Goal: Information Seeking & Learning: Check status

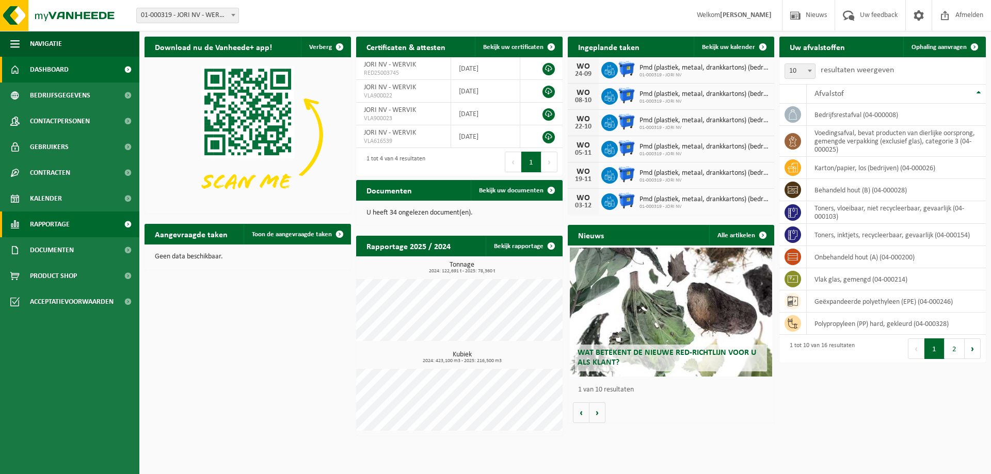
click at [49, 226] on span "Rapportage" at bounding box center [50, 225] width 40 height 26
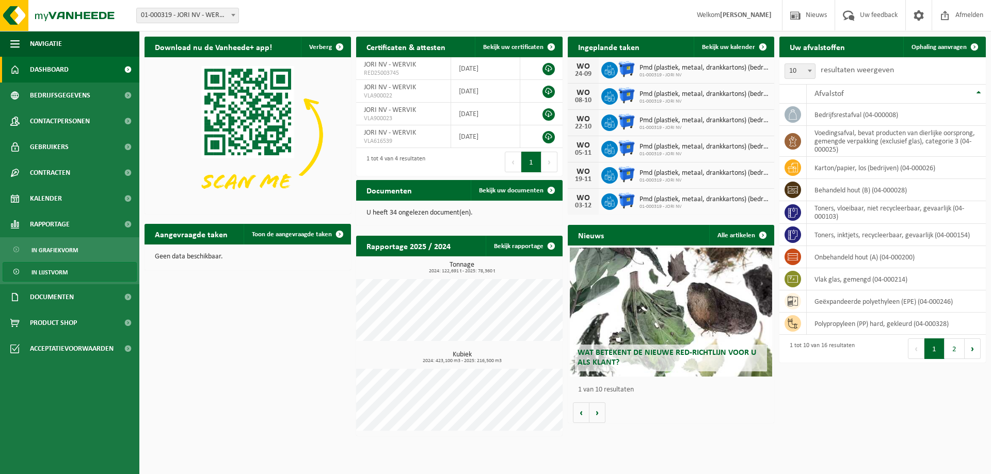
click at [72, 272] on link "In lijstvorm" at bounding box center [70, 272] width 134 height 20
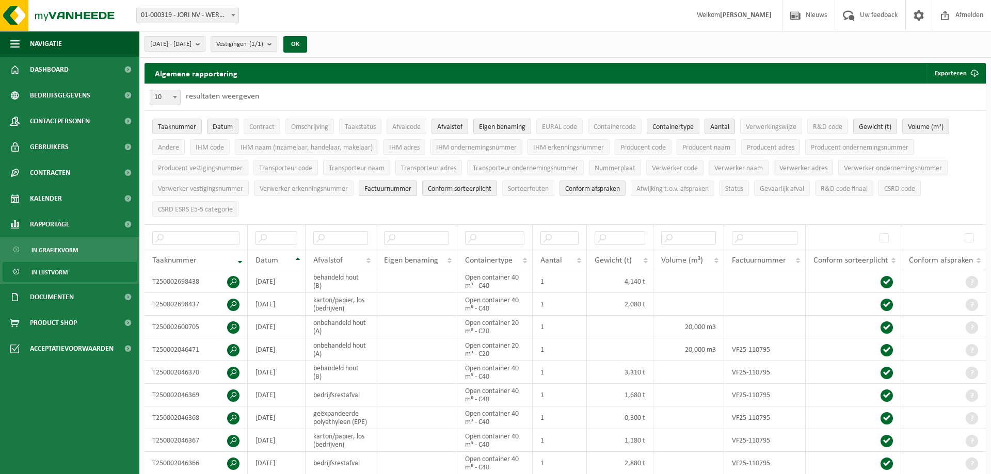
click at [191, 43] on span "[DATE] - [DATE]" at bounding box center [170, 44] width 41 height 15
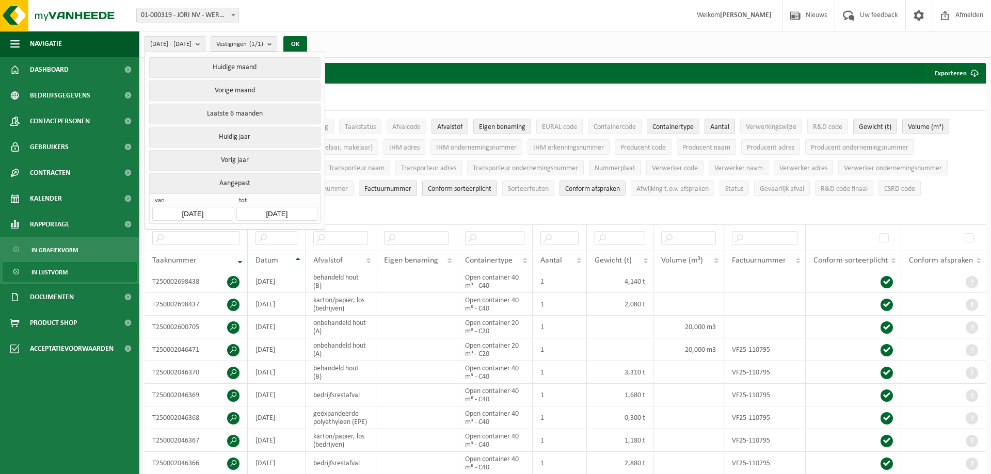
click at [191, 45] on span "[DATE] - [DATE]" at bounding box center [170, 44] width 41 height 15
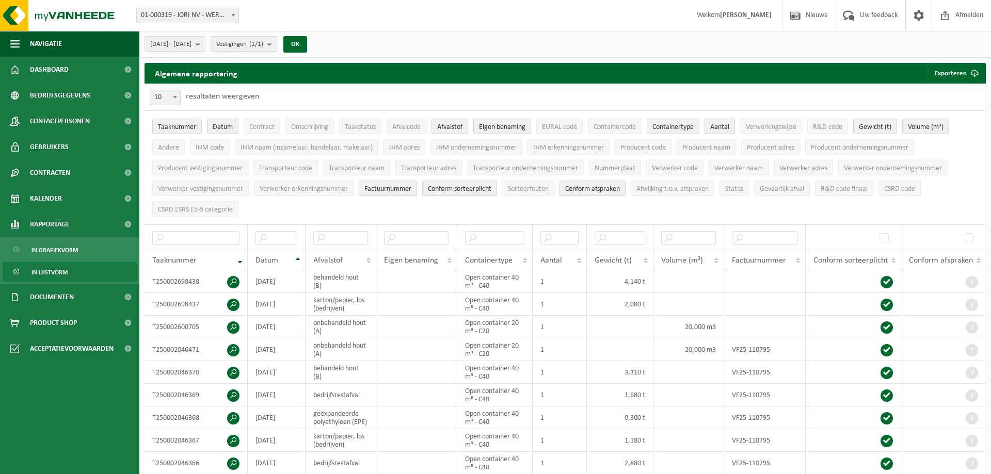
click at [251, 41] on span "Vestigingen (1/1)" at bounding box center [239, 44] width 47 height 15
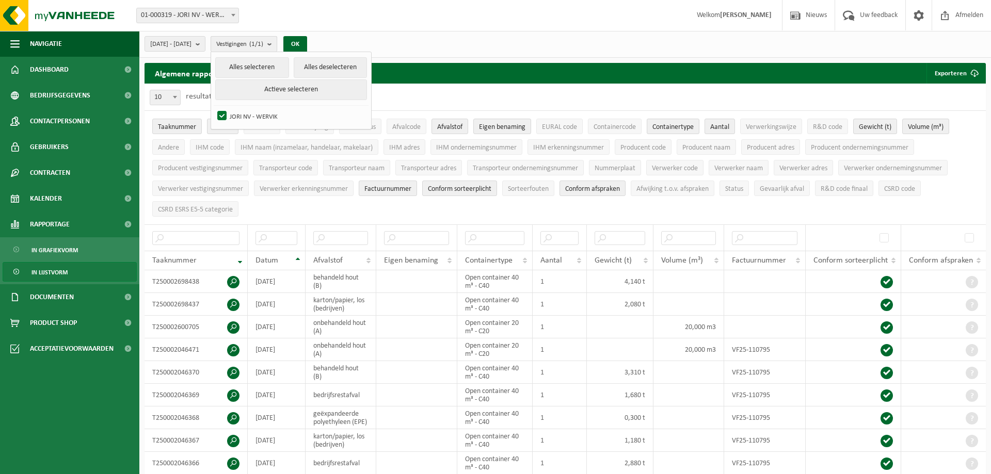
click at [251, 41] on span "Vestigingen (1/1)" at bounding box center [239, 44] width 47 height 15
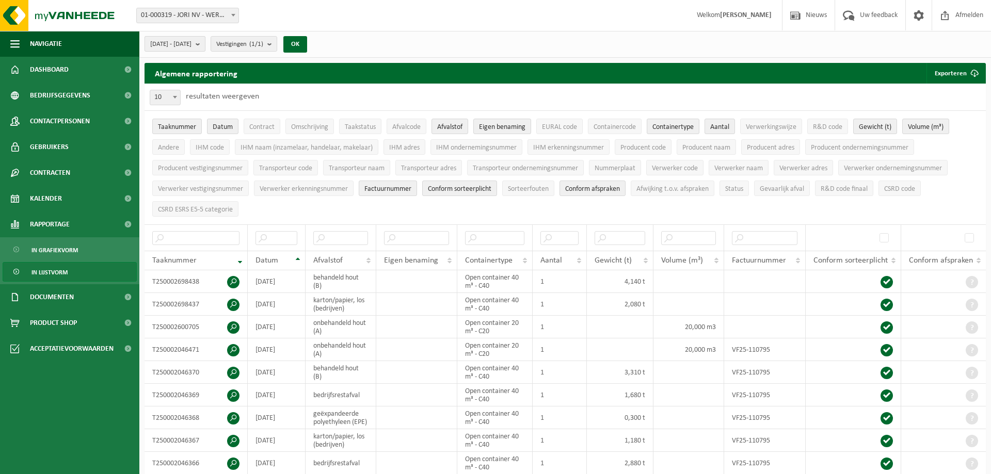
click at [191, 41] on span "2025-04-01 - 2025-09-22" at bounding box center [170, 44] width 41 height 15
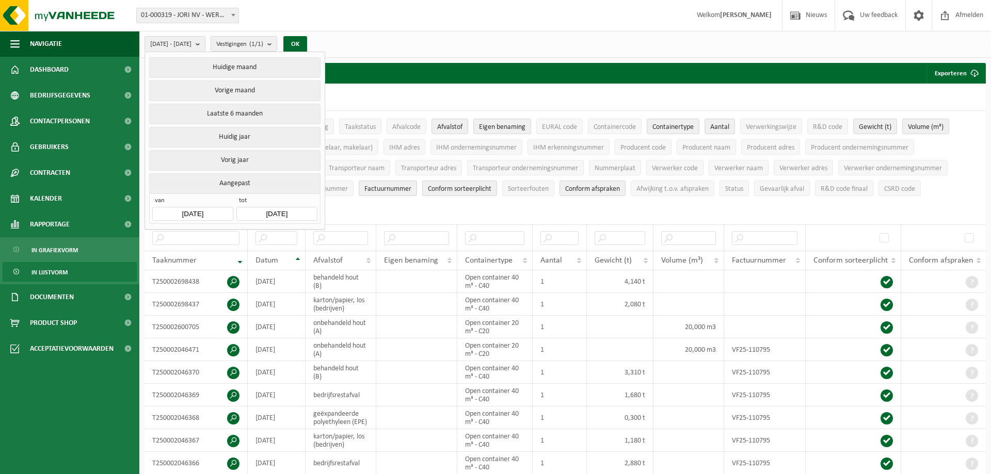
click at [271, 165] on button "Vorig jaar" at bounding box center [234, 160] width 171 height 21
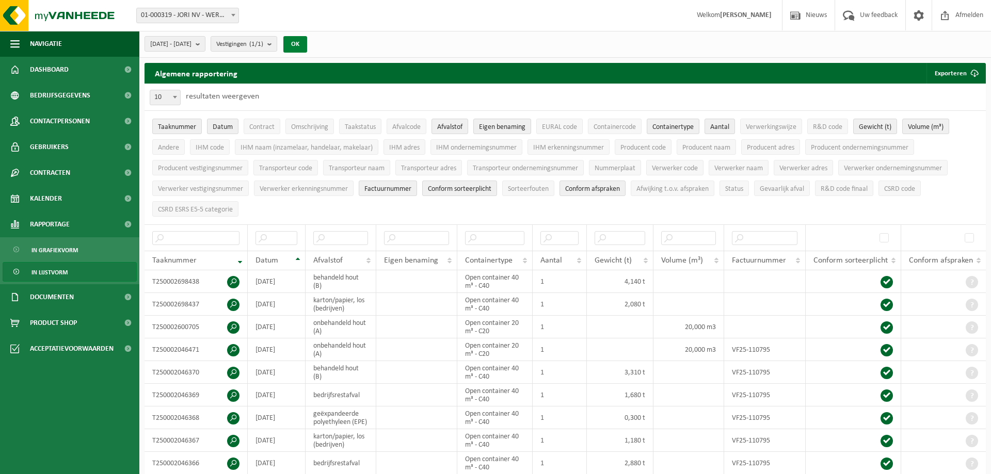
click at [307, 46] on button "OK" at bounding box center [295, 44] width 24 height 17
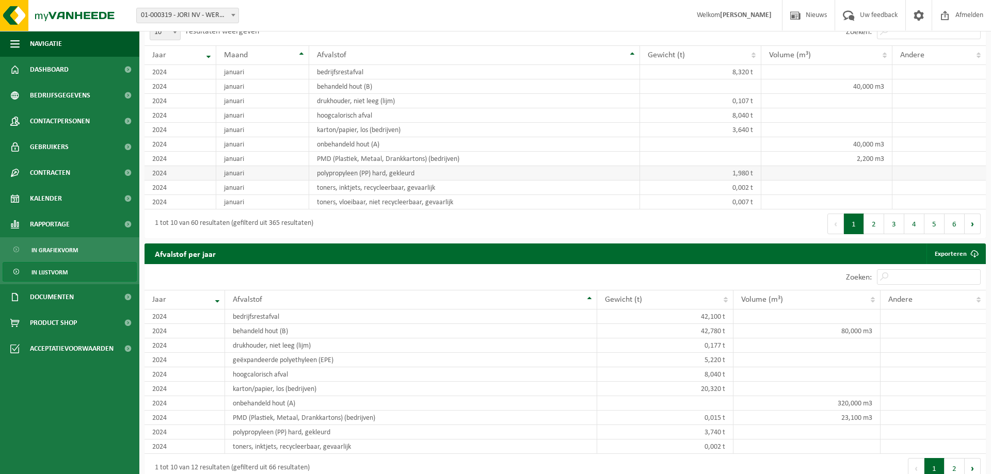
scroll to position [789, 0]
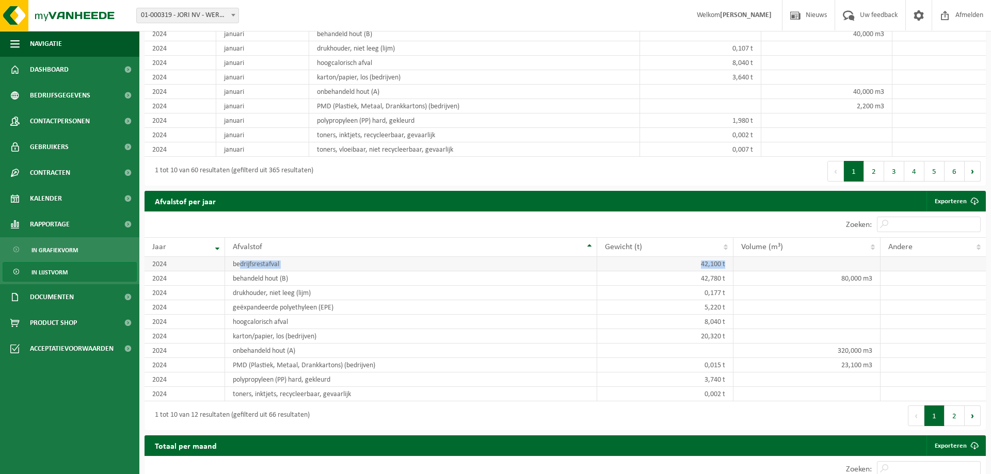
drag, startPoint x: 241, startPoint y: 272, endPoint x: 730, endPoint y: 272, distance: 488.6
click at [730, 271] on tr "2024 bedrijfsrestafval 42,100 t" at bounding box center [564, 264] width 841 height 14
click at [730, 271] on td "42,100 t" at bounding box center [665, 264] width 136 height 14
drag, startPoint x: 213, startPoint y: 208, endPoint x: 154, endPoint y: 207, distance: 58.8
click at [152, 209] on h2 "Afvalstof per jaar" at bounding box center [185, 201] width 82 height 20
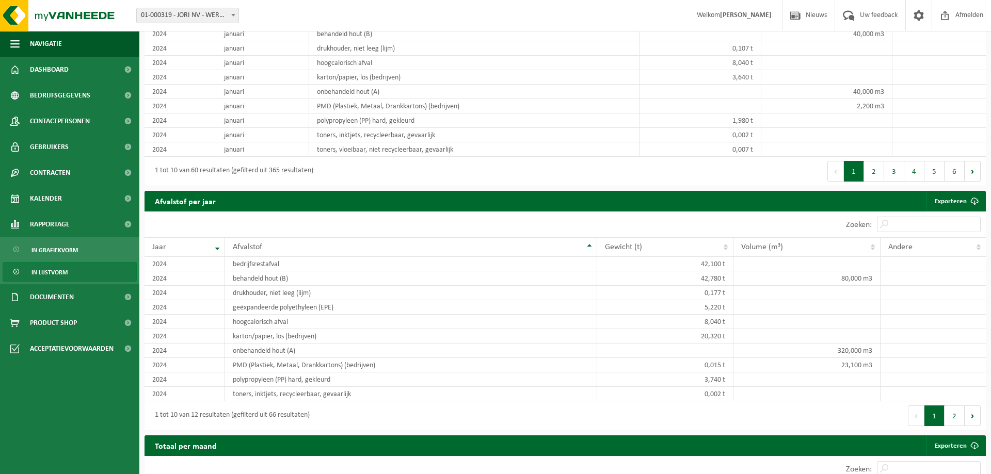
click at [156, 207] on h2 "Afvalstof per jaar" at bounding box center [185, 201] width 82 height 20
drag, startPoint x: 156, startPoint y: 207, endPoint x: 218, endPoint y: 208, distance: 61.9
click at [218, 208] on h2 "Afvalstof per jaar" at bounding box center [185, 201] width 82 height 20
drag, startPoint x: 221, startPoint y: 208, endPoint x: 151, endPoint y: 209, distance: 70.2
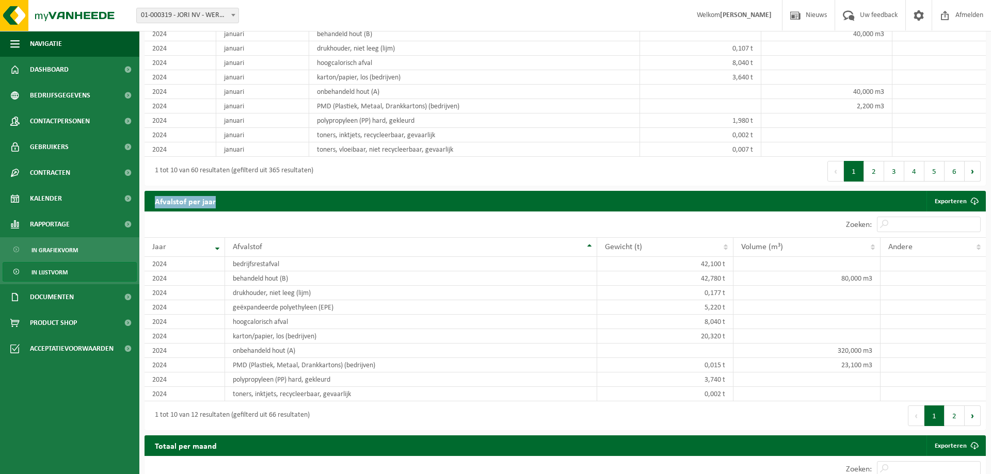
click at [151, 209] on h2 "Afvalstof per jaar" at bounding box center [185, 201] width 82 height 20
click at [156, 207] on h2 "Afvalstof per jaar" at bounding box center [185, 201] width 82 height 20
drag, startPoint x: 156, startPoint y: 209, endPoint x: 222, endPoint y: 211, distance: 66.6
click at [222, 211] on h2 "Afvalstof per jaar" at bounding box center [185, 201] width 82 height 20
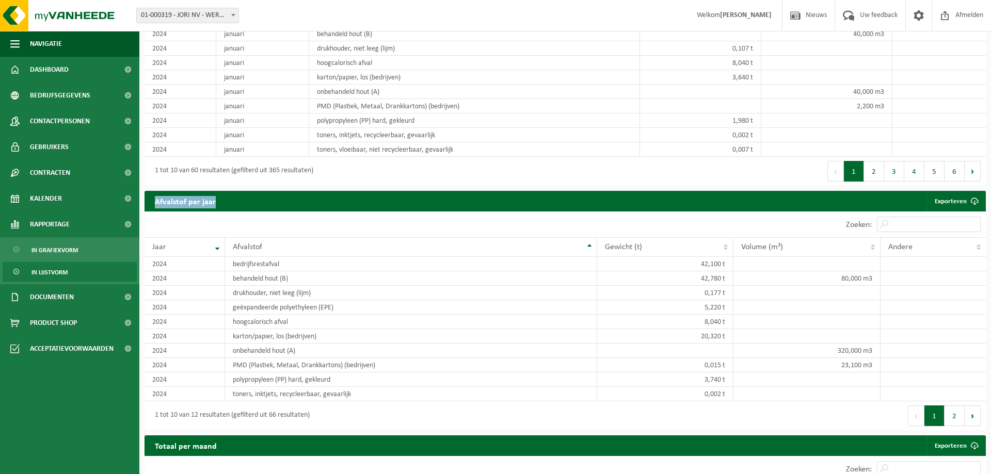
drag, startPoint x: 225, startPoint y: 209, endPoint x: 216, endPoint y: 213, distance: 9.8
click at [216, 212] on div "Afvalstof per jaar Exporteren" at bounding box center [564, 201] width 841 height 21
click at [216, 211] on h2 "Afvalstof per jaar" at bounding box center [185, 201] width 82 height 20
drag, startPoint x: 217, startPoint y: 210, endPoint x: 154, endPoint y: 210, distance: 62.9
click at [154, 210] on h2 "Afvalstof per jaar" at bounding box center [185, 201] width 82 height 20
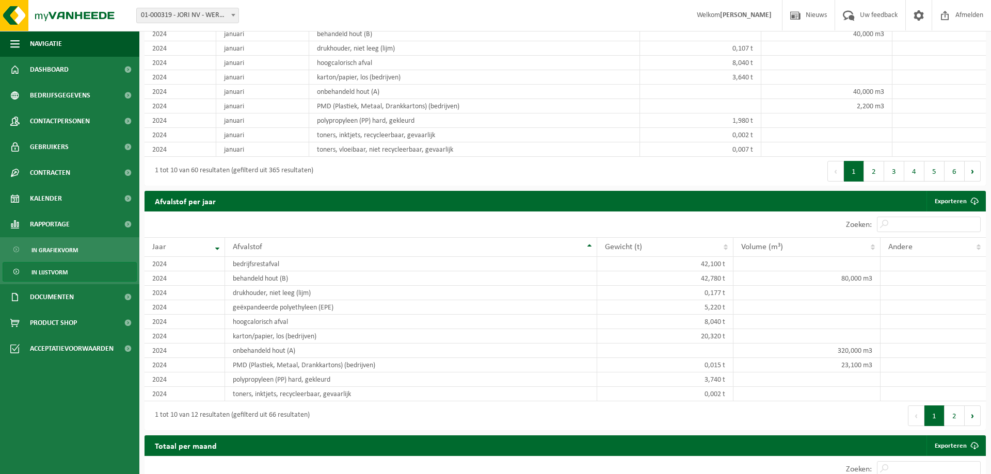
click at [155, 209] on h2 "Afvalstof per jaar" at bounding box center [185, 201] width 82 height 20
drag, startPoint x: 155, startPoint y: 207, endPoint x: 221, endPoint y: 211, distance: 66.1
click at [221, 211] on h2 "Afvalstof per jaar" at bounding box center [185, 201] width 82 height 20
drag, startPoint x: 223, startPoint y: 209, endPoint x: 154, endPoint y: 210, distance: 69.7
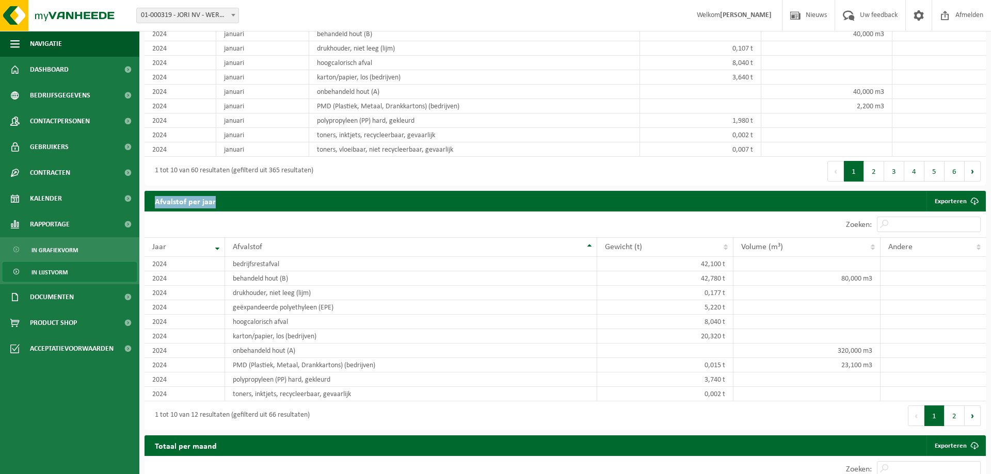
click at [154, 210] on h2 "Afvalstof per jaar" at bounding box center [185, 201] width 82 height 20
click at [153, 210] on h2 "Afvalstof per jaar" at bounding box center [185, 201] width 82 height 20
drag, startPoint x: 155, startPoint y: 207, endPoint x: 215, endPoint y: 213, distance: 60.6
click at [215, 211] on h2 "Afvalstof per jaar" at bounding box center [185, 201] width 82 height 20
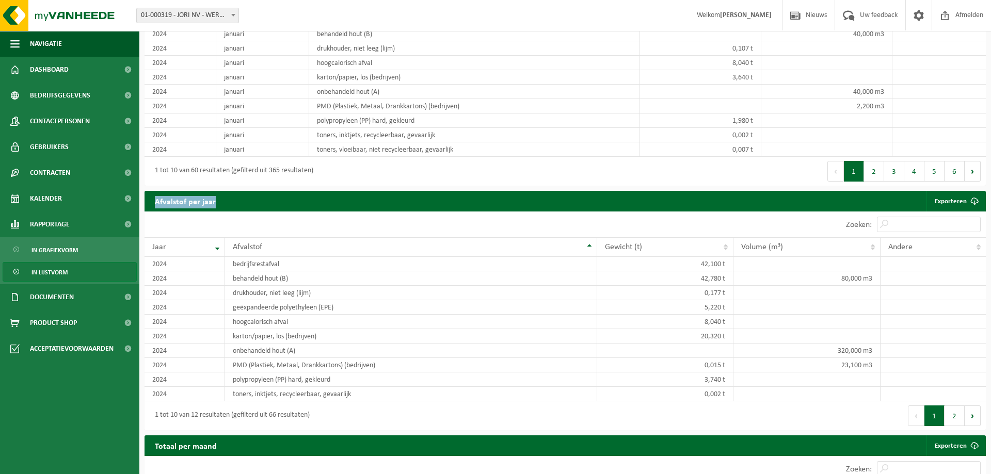
drag, startPoint x: 220, startPoint y: 212, endPoint x: 154, endPoint y: 211, distance: 66.0
click at [154, 211] on h2 "Afvalstof per jaar" at bounding box center [185, 201] width 82 height 20
click at [157, 209] on h2 "Afvalstof per jaar" at bounding box center [185, 201] width 82 height 20
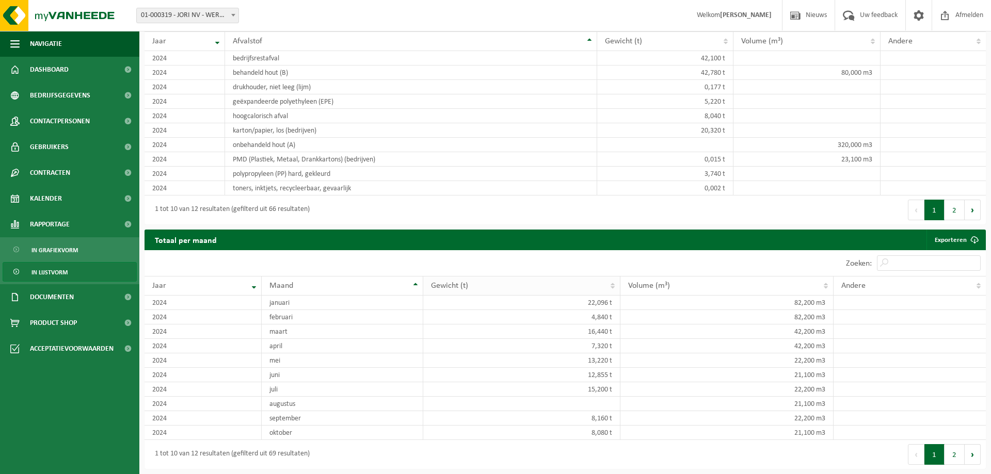
scroll to position [1001, 0]
click at [128, 348] on span at bounding box center [127, 349] width 23 height 26
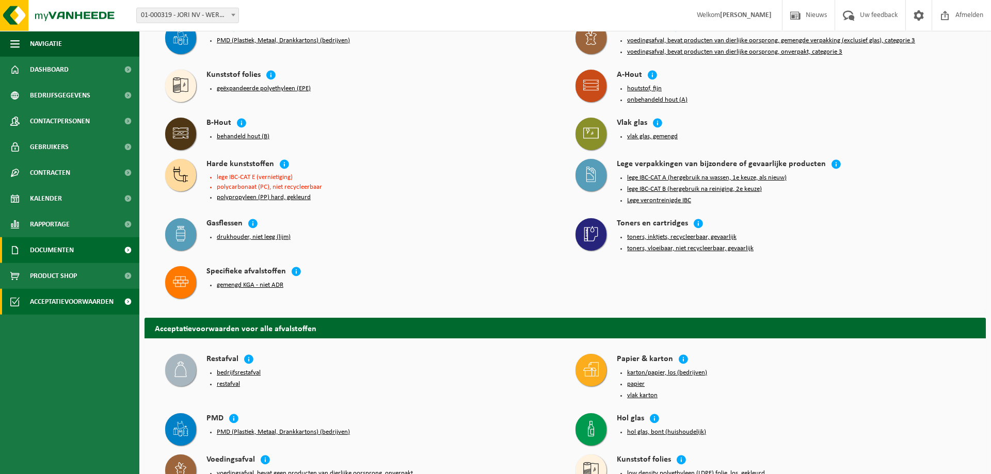
scroll to position [105, 0]
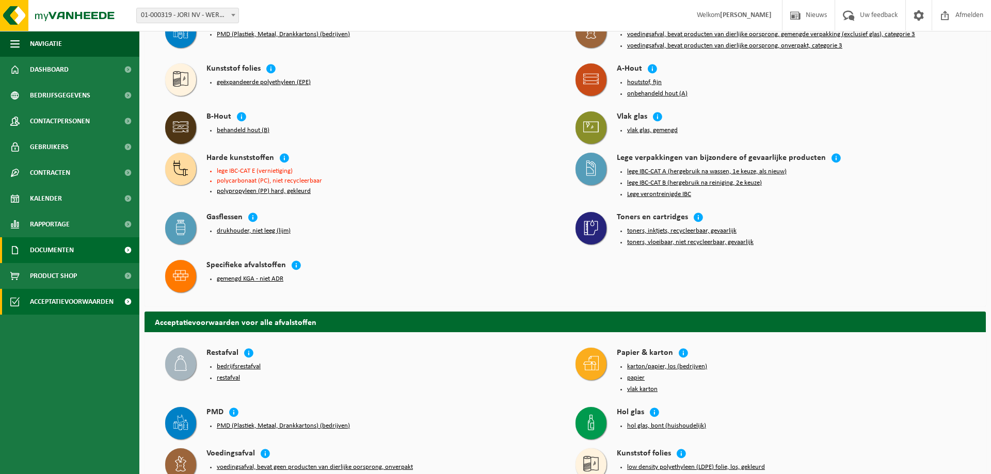
click at [63, 250] on span "Documenten" at bounding box center [52, 250] width 44 height 26
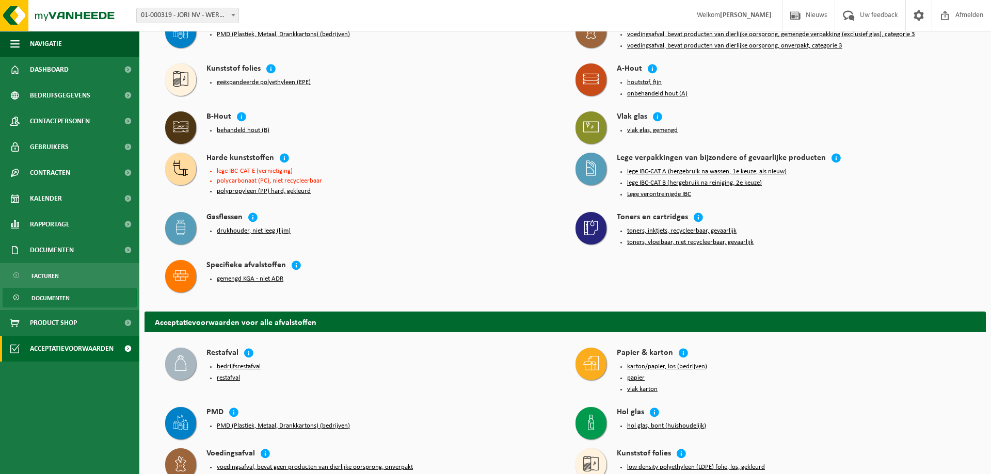
click at [56, 300] on span "Documenten" at bounding box center [50, 298] width 38 height 20
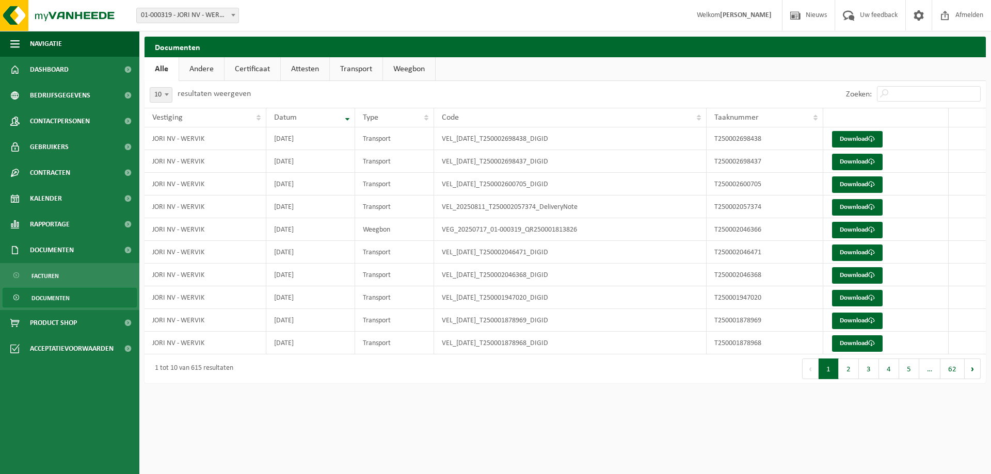
click at [249, 67] on link "Certificaat" at bounding box center [252, 69] width 56 height 24
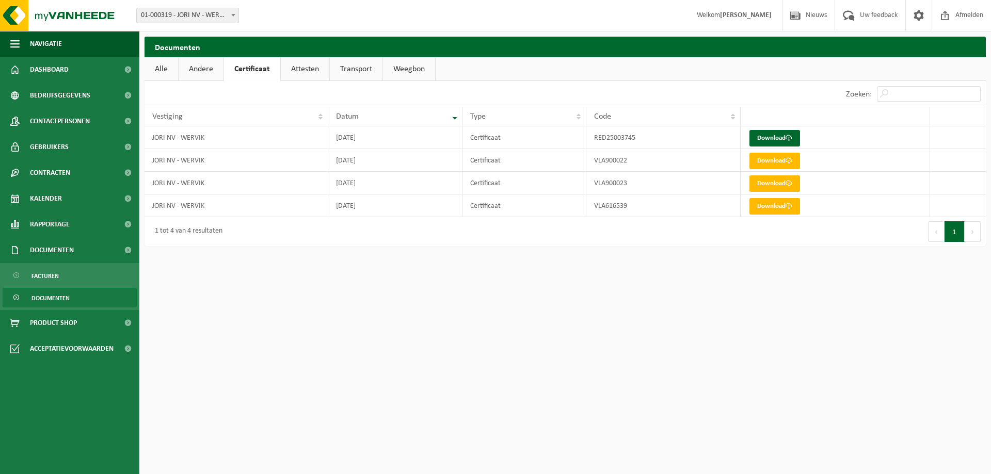
click at [296, 70] on link "Attesten" at bounding box center [305, 69] width 48 height 24
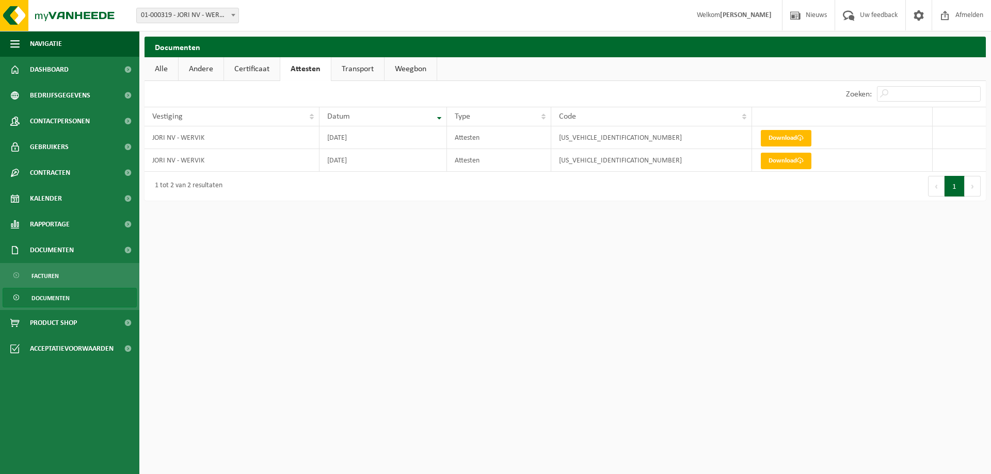
click at [354, 64] on link "Transport" at bounding box center [357, 69] width 53 height 24
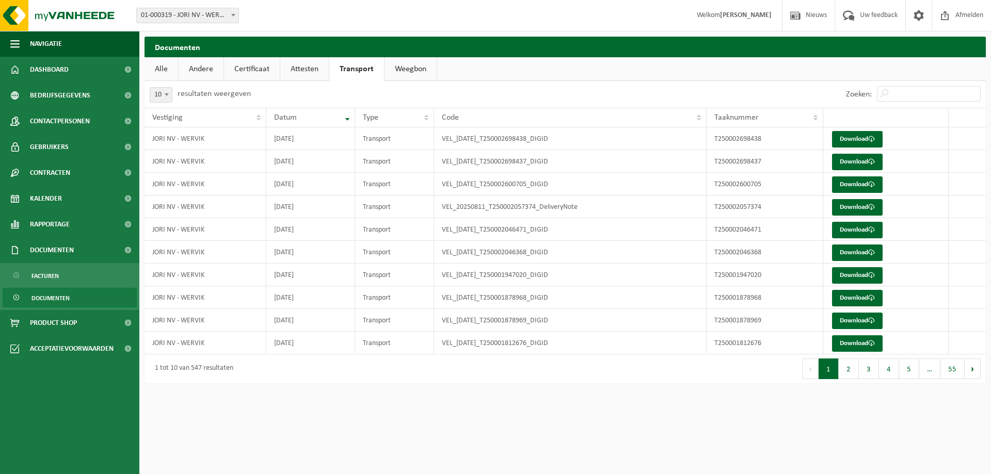
click at [406, 69] on link "Weegbon" at bounding box center [410, 69] width 52 height 24
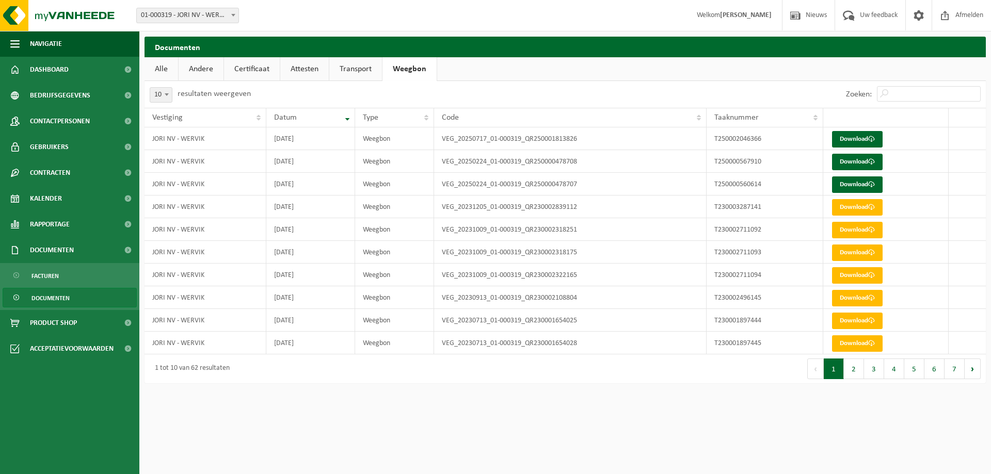
click at [201, 72] on link "Andere" at bounding box center [201, 69] width 45 height 24
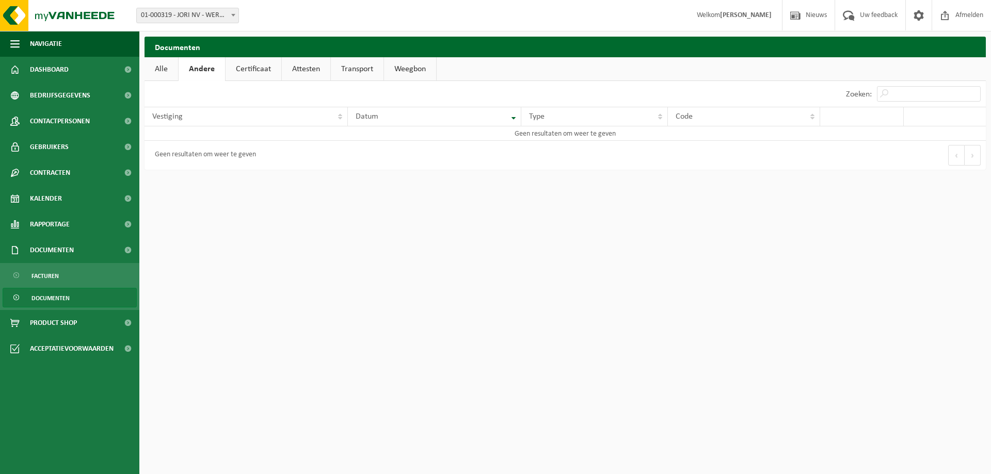
click at [173, 69] on link "Alle" at bounding box center [161, 69] width 34 height 24
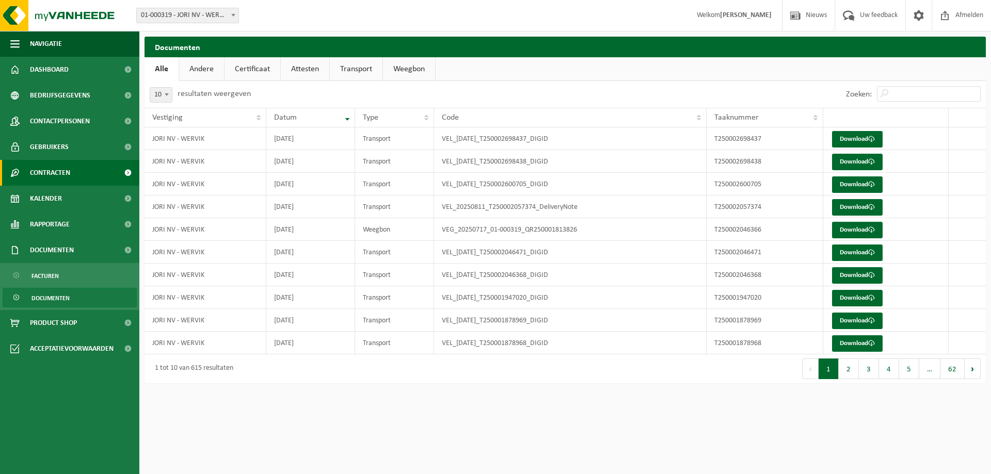
click at [71, 184] on link "Contracten" at bounding box center [69, 173] width 139 height 26
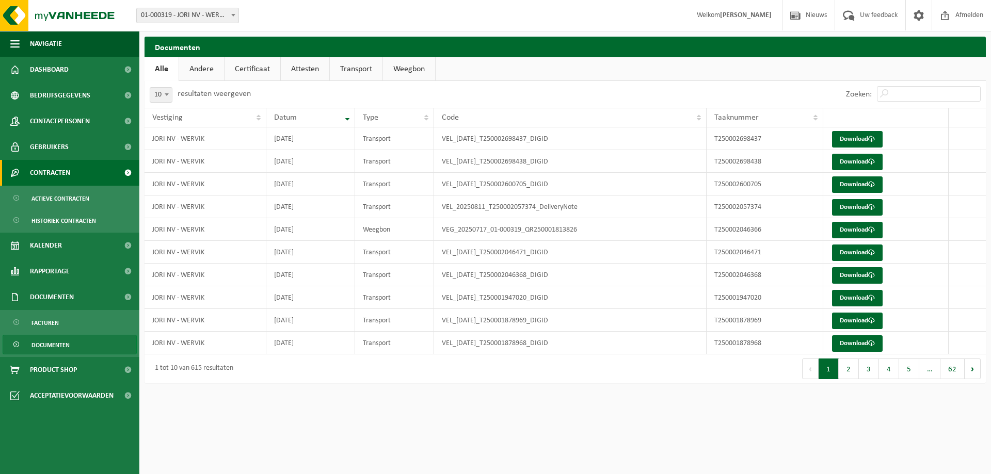
click at [129, 173] on span at bounding box center [127, 173] width 23 height 26
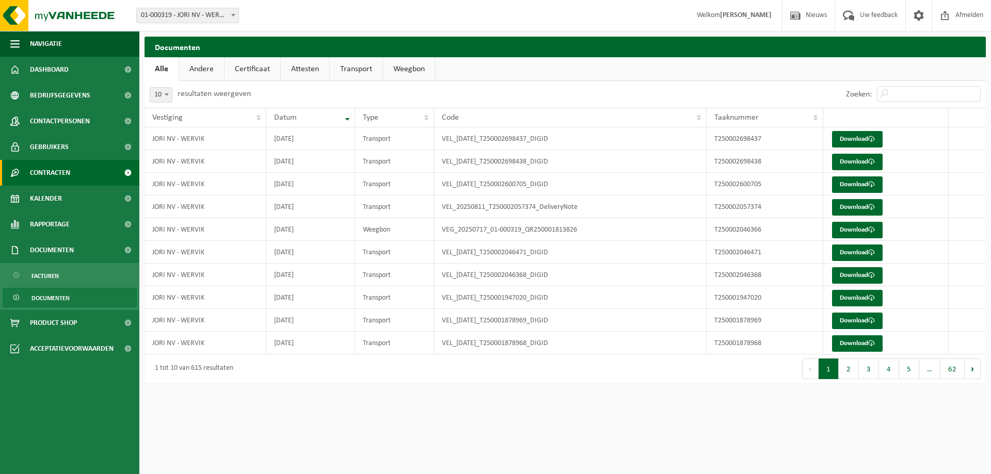
click at [129, 173] on span at bounding box center [127, 173] width 23 height 26
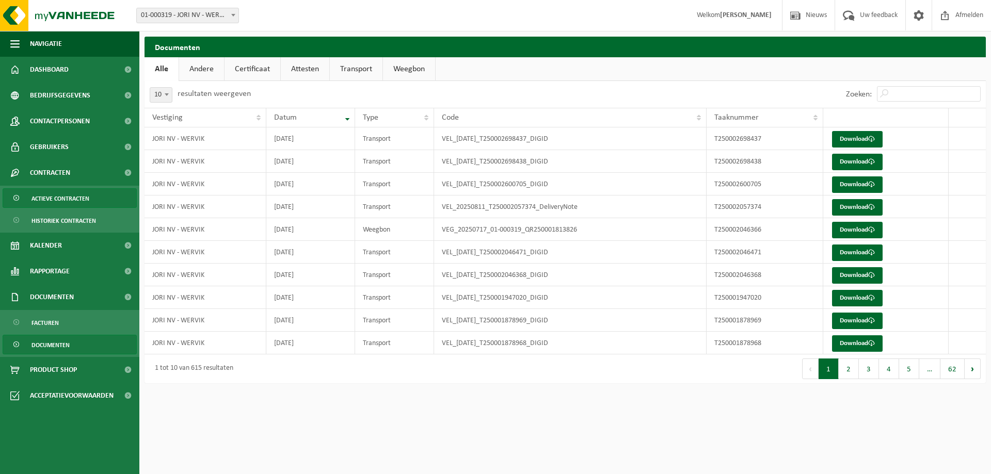
click at [80, 198] on span "Actieve contracten" at bounding box center [60, 199] width 58 height 20
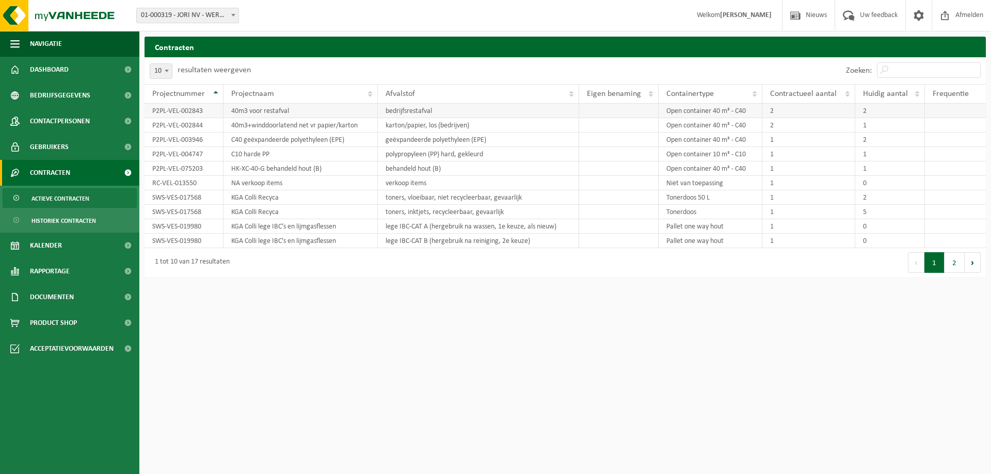
click at [175, 115] on td "P2PL-VEL-002843" at bounding box center [183, 111] width 79 height 14
click at [175, 114] on td "P2PL-VEL-002843" at bounding box center [183, 111] width 79 height 14
click at [266, 115] on td "40m3 voor restafval" at bounding box center [300, 111] width 154 height 14
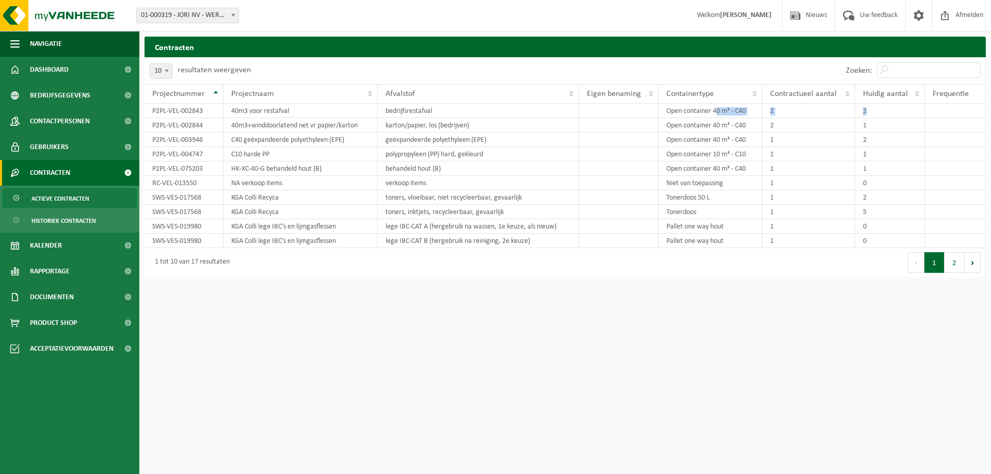
drag, startPoint x: 716, startPoint y: 112, endPoint x: 990, endPoint y: 106, distance: 274.0
click at [985, 106] on div "Projectnummer Projectnaam Afvalstof Eigen benaming Containertype Contractueel a…" at bounding box center [564, 166] width 841 height 164
click at [960, 270] on button "2" at bounding box center [954, 262] width 20 height 21
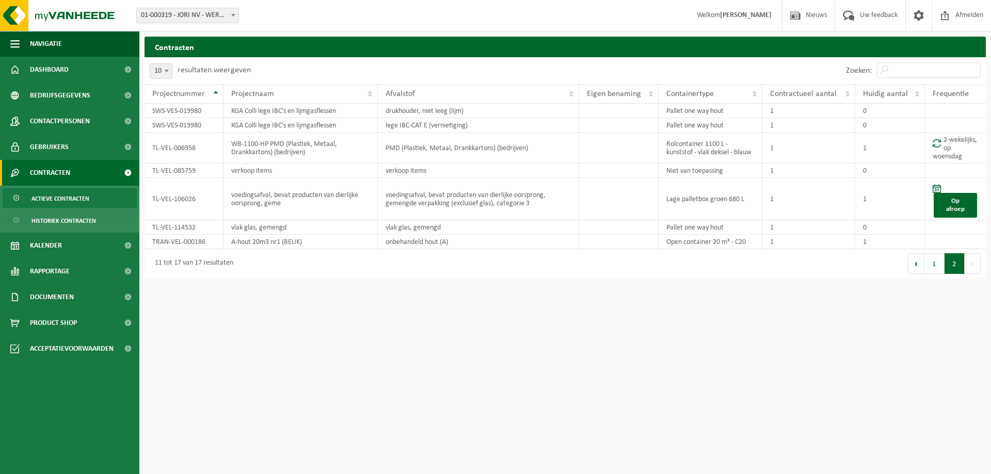
click at [974, 260] on button "Volgende" at bounding box center [972, 263] width 16 height 21
click at [916, 256] on button "Vorige" at bounding box center [916, 263] width 17 height 21
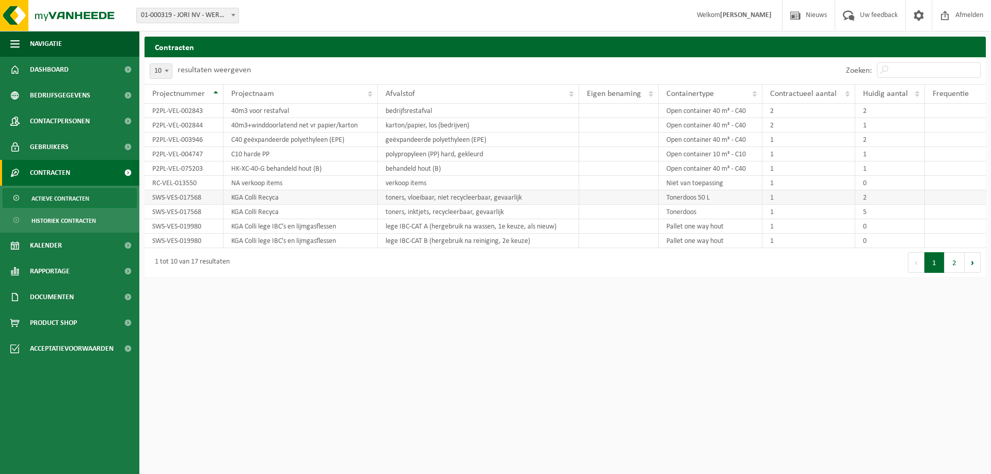
click at [450, 195] on td "toners, vloeibaar, niet recycleerbaar, gevaarlijk" at bounding box center [478, 197] width 201 height 14
click at [197, 119] on td "P2PL-VEL-002844" at bounding box center [183, 125] width 79 height 14
click at [196, 118] on td "P2PL-VEL-002843" at bounding box center [183, 111] width 79 height 14
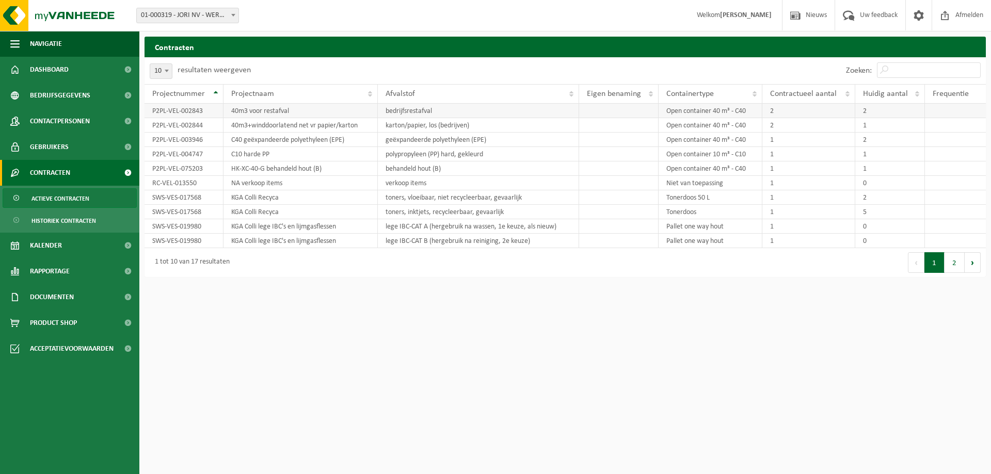
click at [196, 118] on td "P2PL-VEL-002843" at bounding box center [183, 111] width 79 height 14
click at [232, 13] on span at bounding box center [233, 14] width 10 height 13
click at [129, 172] on span at bounding box center [127, 173] width 23 height 26
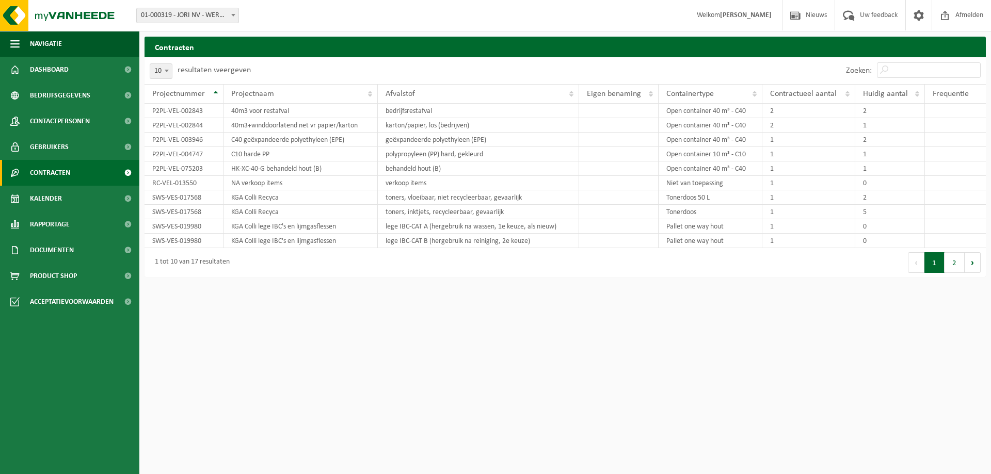
click at [129, 172] on span at bounding box center [127, 173] width 23 height 26
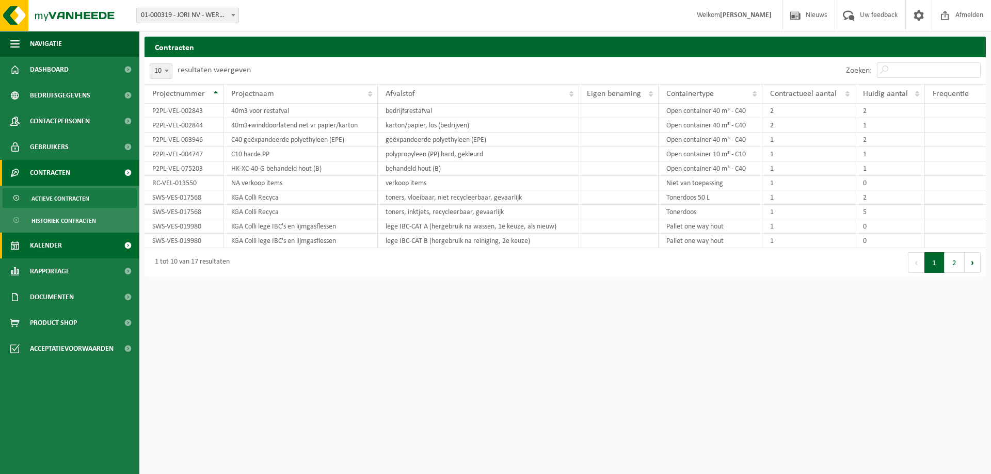
click at [129, 245] on span at bounding box center [127, 246] width 23 height 26
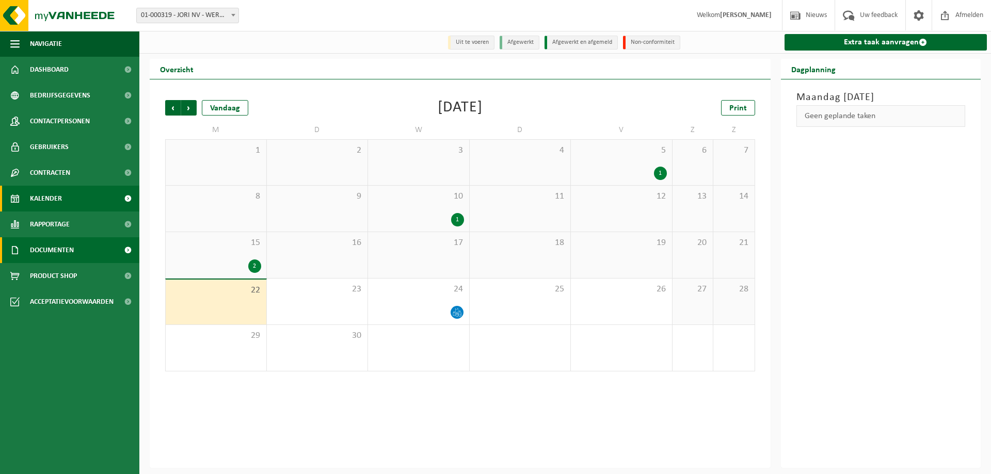
click at [102, 258] on link "Documenten" at bounding box center [69, 250] width 139 height 26
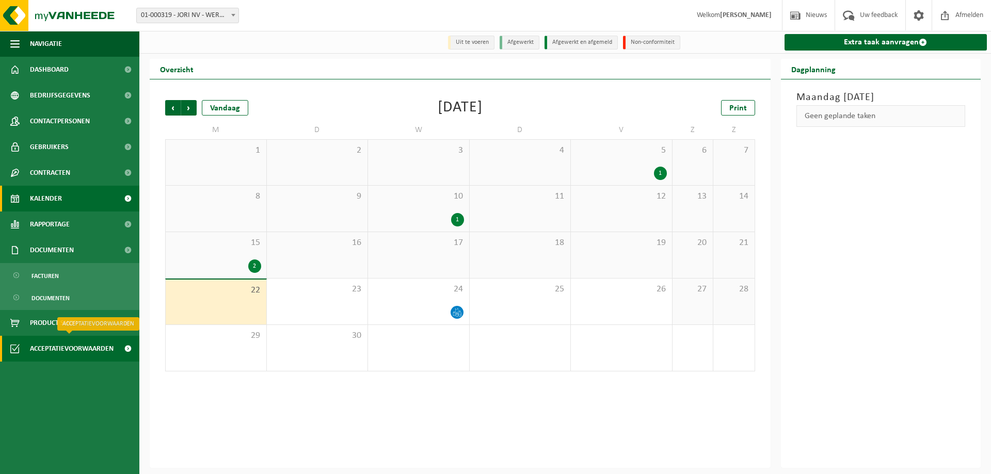
click at [87, 349] on span "Acceptatievoorwaarden" at bounding box center [72, 349] width 84 height 26
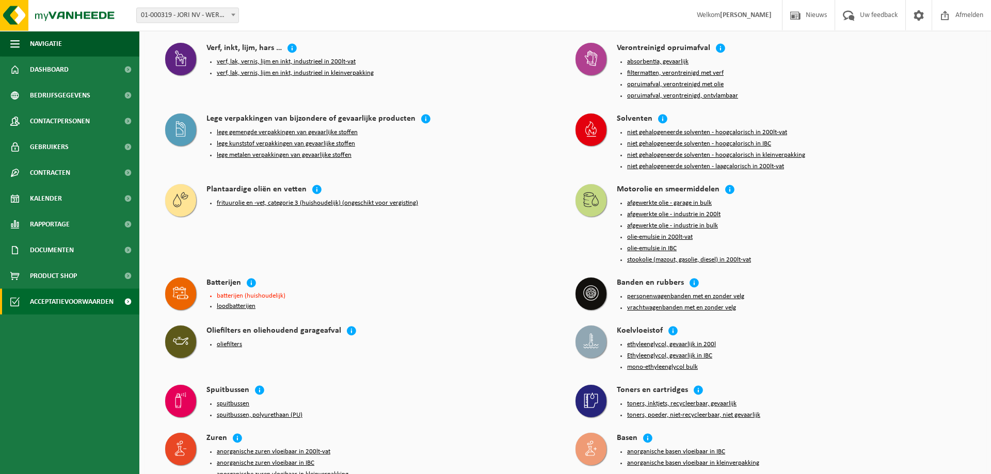
scroll to position [1128, 0]
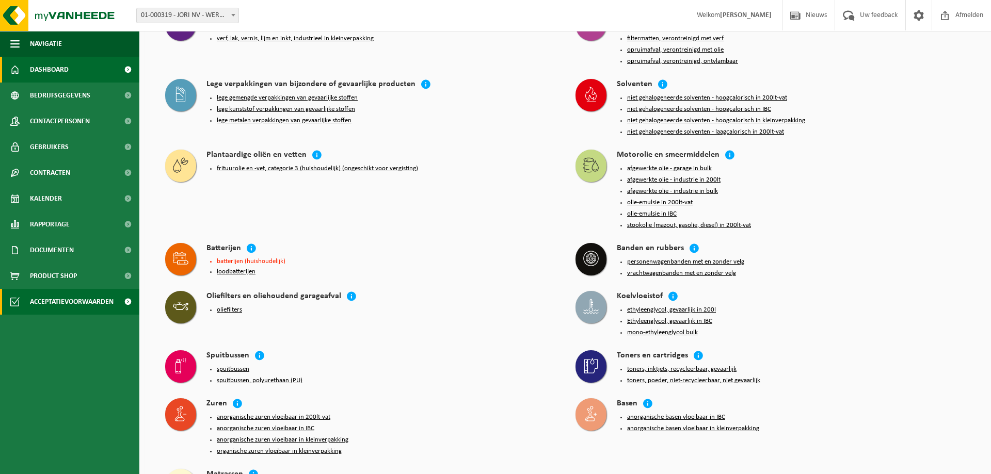
click at [60, 68] on span "Dashboard" at bounding box center [49, 70] width 39 height 26
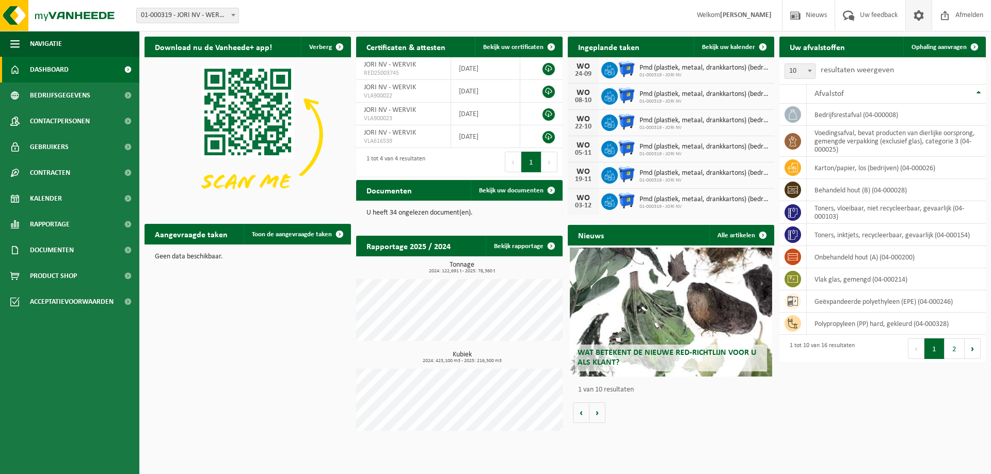
click at [924, 21] on span at bounding box center [918, 15] width 15 height 30
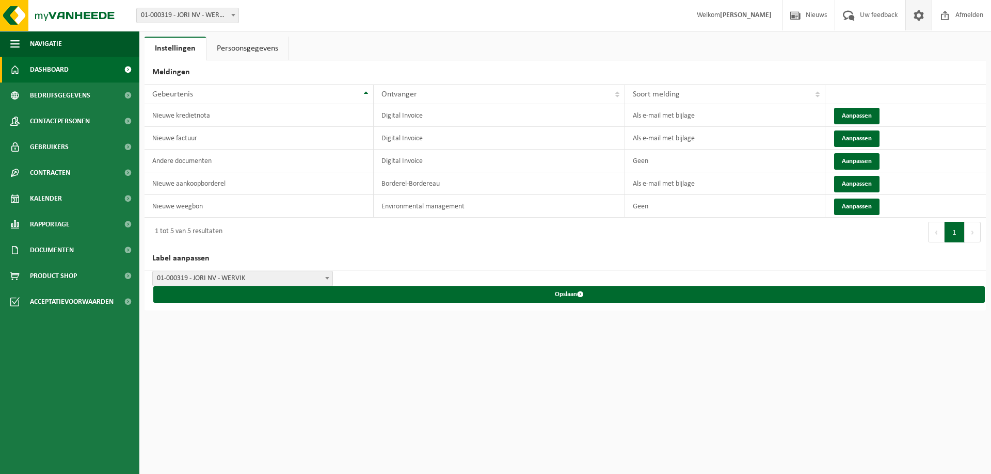
click at [51, 74] on span "Dashboard" at bounding box center [49, 70] width 39 height 26
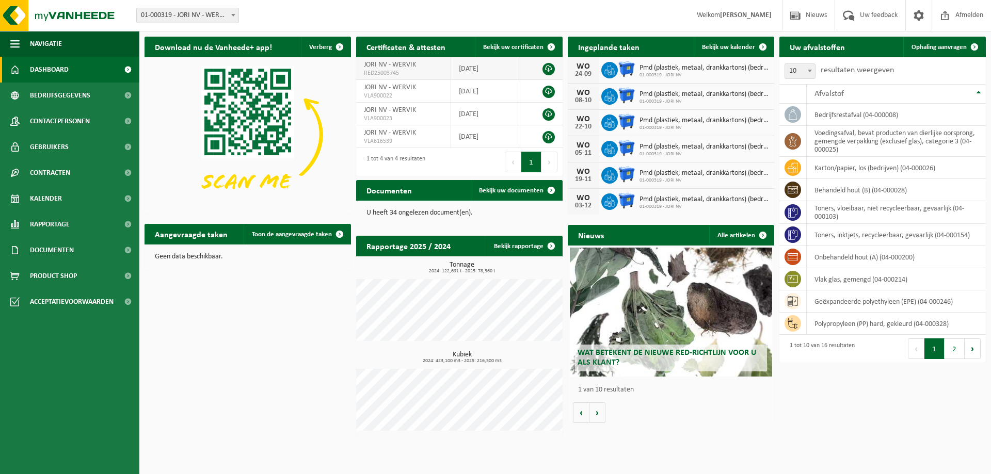
click at [412, 69] on span "JORI NV - WERVIK" at bounding box center [390, 65] width 52 height 8
click at [432, 192] on div "Documenten Bekijk uw documenten" at bounding box center [459, 190] width 206 height 21
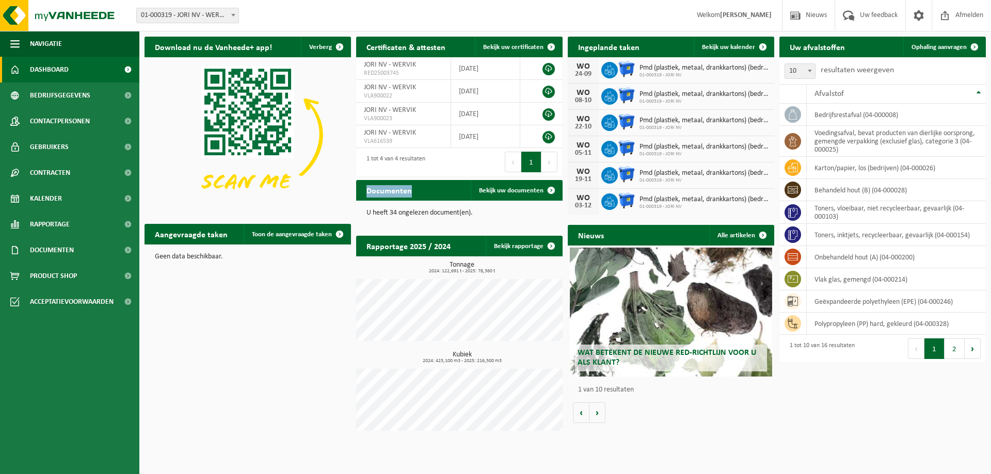
click at [432, 192] on div "Documenten Bekijk uw documenten" at bounding box center [459, 190] width 206 height 21
click at [494, 190] on span "Bekijk uw documenten" at bounding box center [511, 190] width 64 height 7
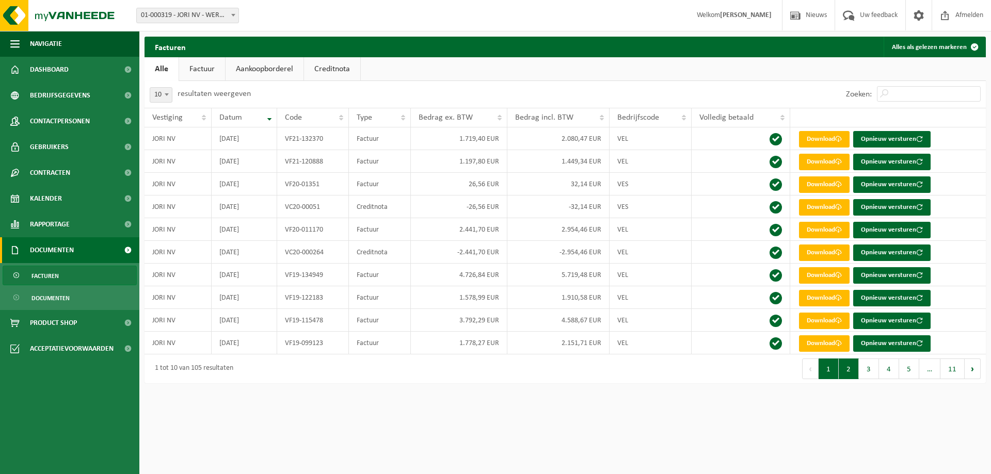
click at [848, 370] on button "2" at bounding box center [848, 369] width 20 height 21
click at [865, 377] on button "3" at bounding box center [869, 369] width 20 height 21
click at [884, 376] on button "4" at bounding box center [889, 369] width 20 height 21
click at [909, 376] on button "5" at bounding box center [909, 369] width 20 height 21
click at [927, 374] on span "…" at bounding box center [929, 369] width 21 height 21
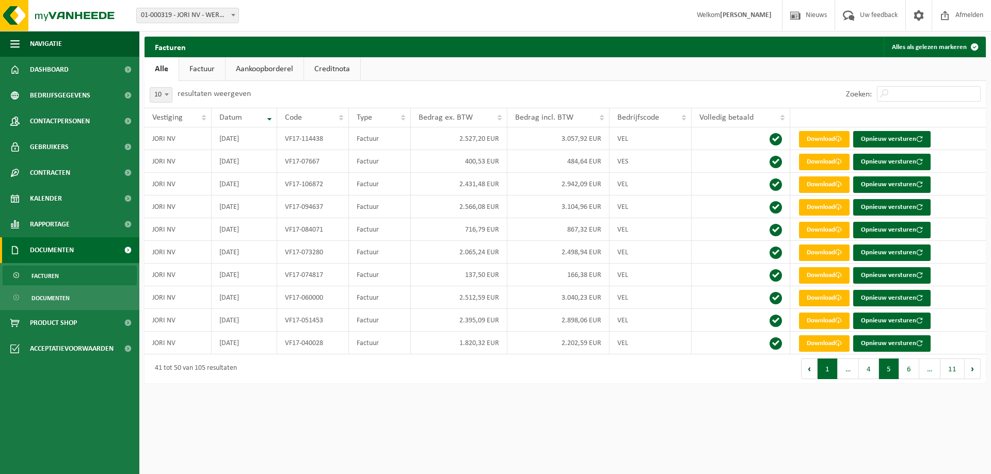
click at [834, 371] on button "1" at bounding box center [827, 369] width 20 height 21
click at [165, 43] on h2 "Facturen" at bounding box center [170, 47] width 52 height 20
click at [46, 44] on span "Navigatie" at bounding box center [46, 44] width 32 height 26
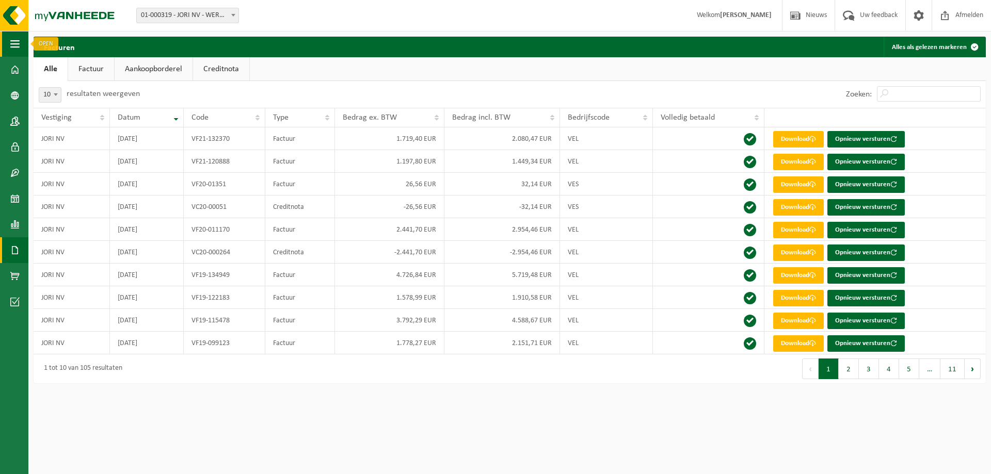
click at [17, 43] on span "button" at bounding box center [14, 44] width 9 height 26
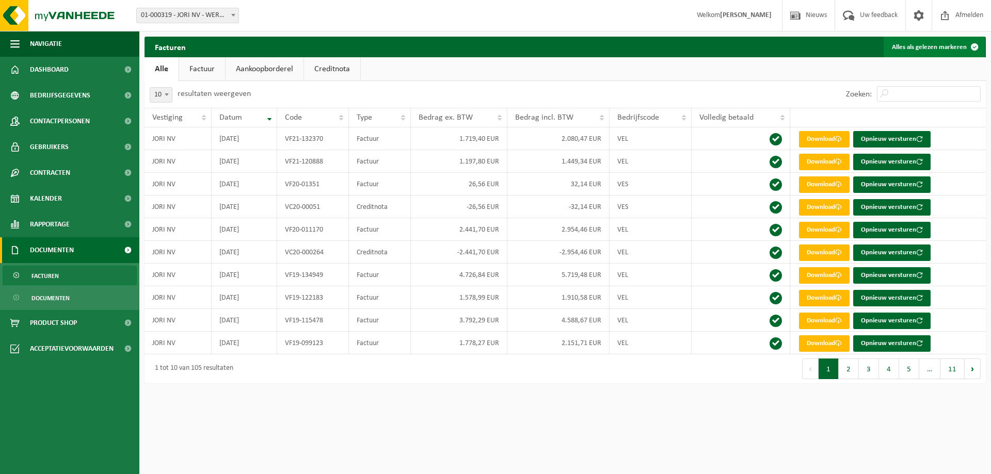
click at [978, 46] on span at bounding box center [974, 47] width 21 height 21
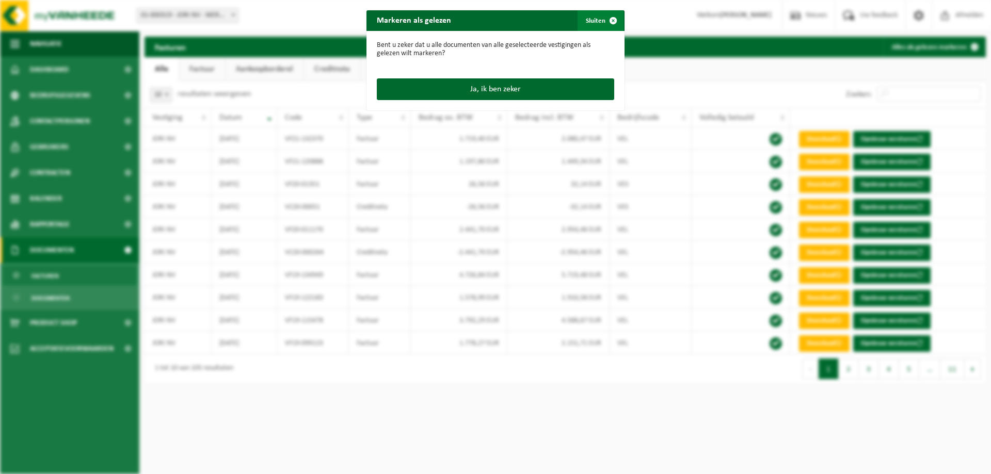
click at [611, 23] on span "button" at bounding box center [613, 20] width 21 height 21
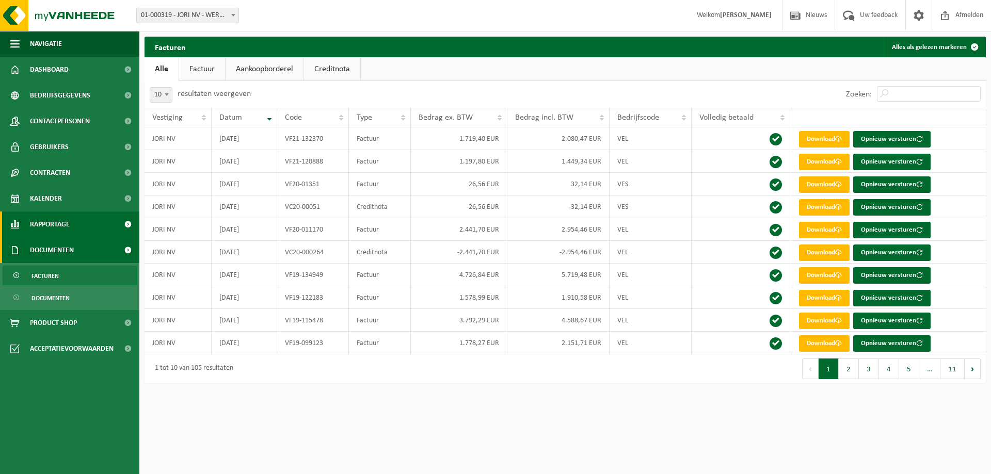
click at [44, 228] on span "Rapportage" at bounding box center [50, 225] width 40 height 26
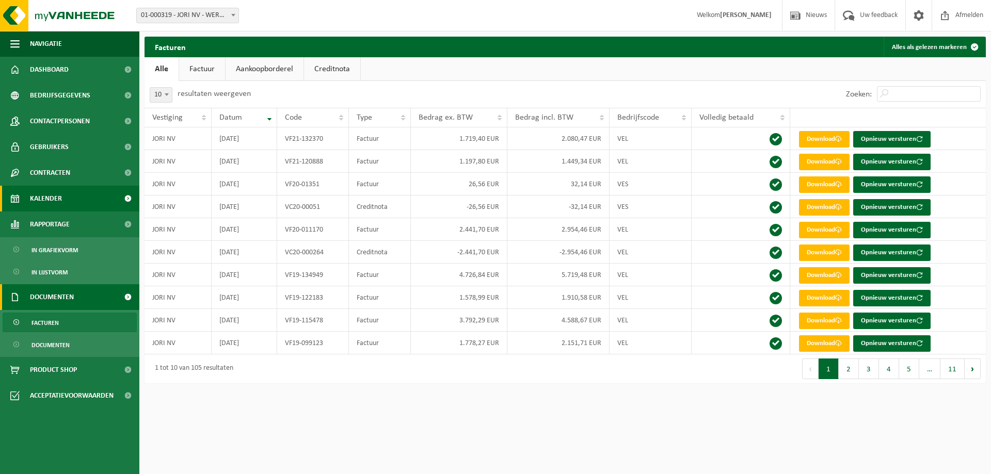
click at [50, 208] on span "Kalender" at bounding box center [46, 199] width 32 height 26
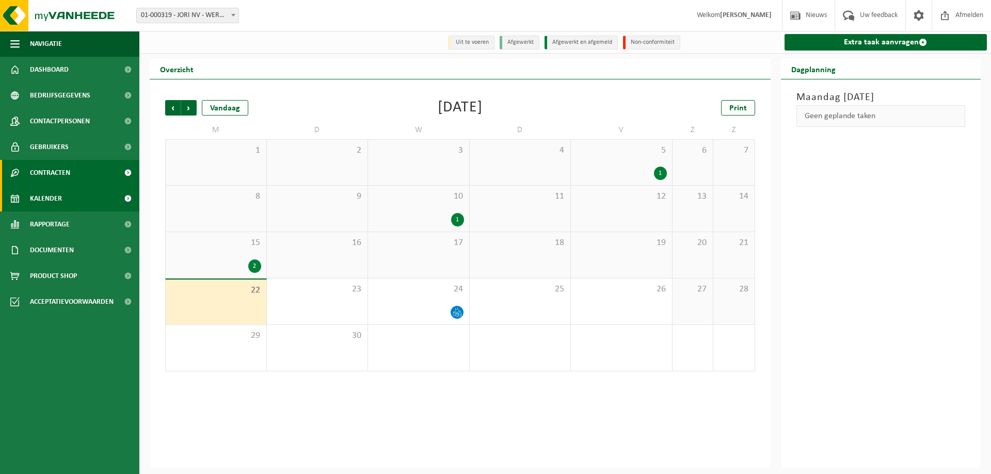
click at [59, 183] on span "Contracten" at bounding box center [50, 173] width 40 height 26
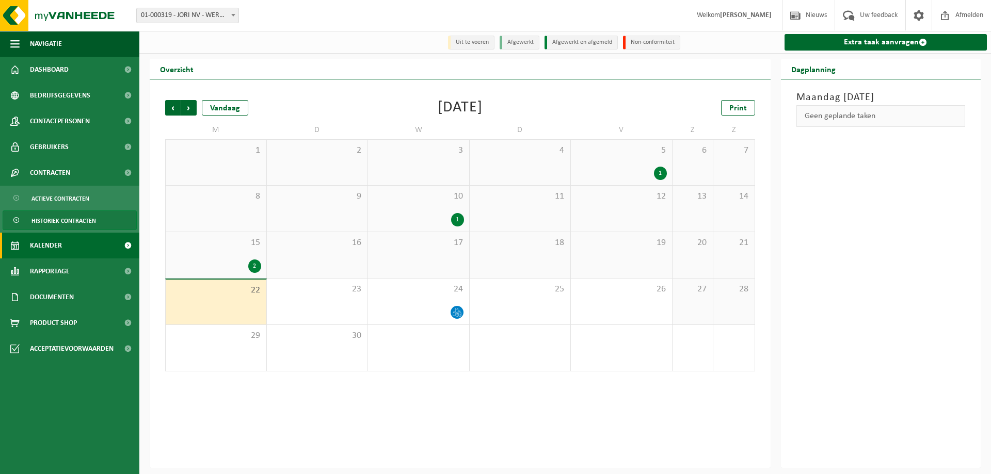
click at [74, 222] on span "Historiek contracten" at bounding box center [63, 221] width 64 height 20
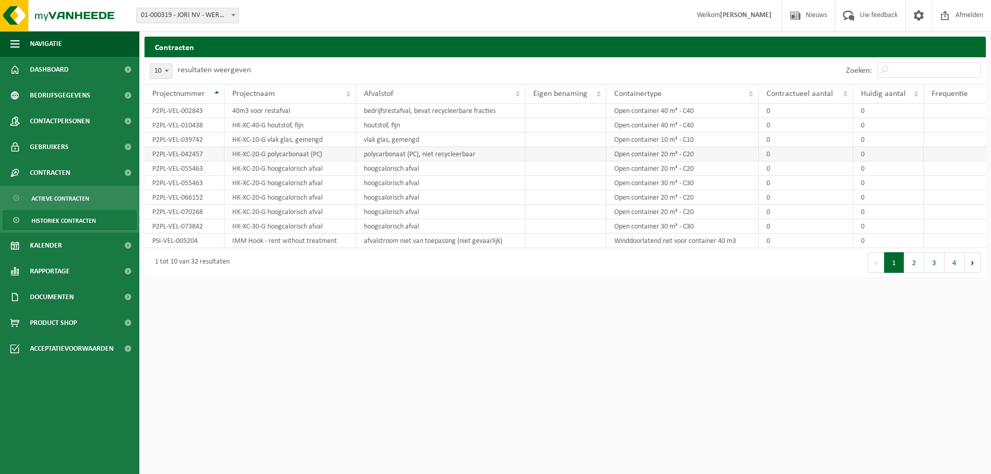
click at [394, 155] on td "polycarbonaat (PC), niet recycleerbaar" at bounding box center [440, 154] width 169 height 14
click at [390, 143] on td "vlak glas, gemengd" at bounding box center [440, 140] width 169 height 14
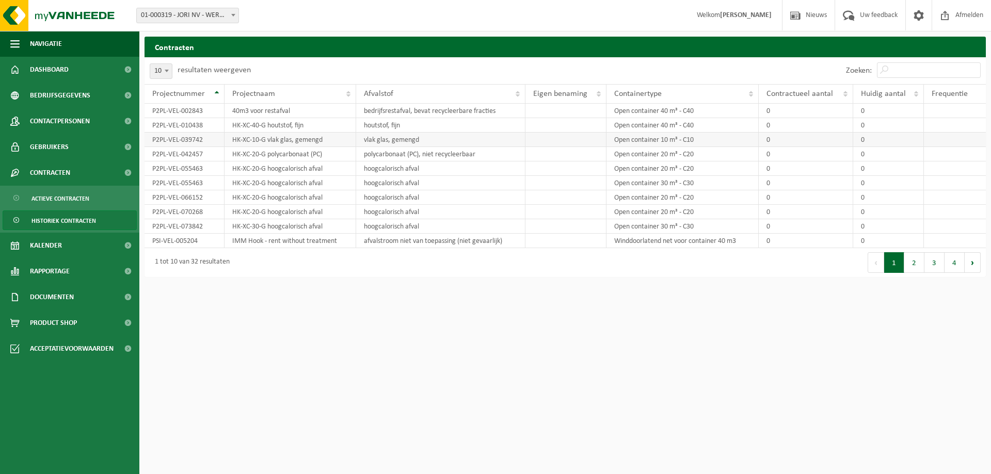
click at [390, 143] on td "vlak glas, gemengd" at bounding box center [440, 140] width 169 height 14
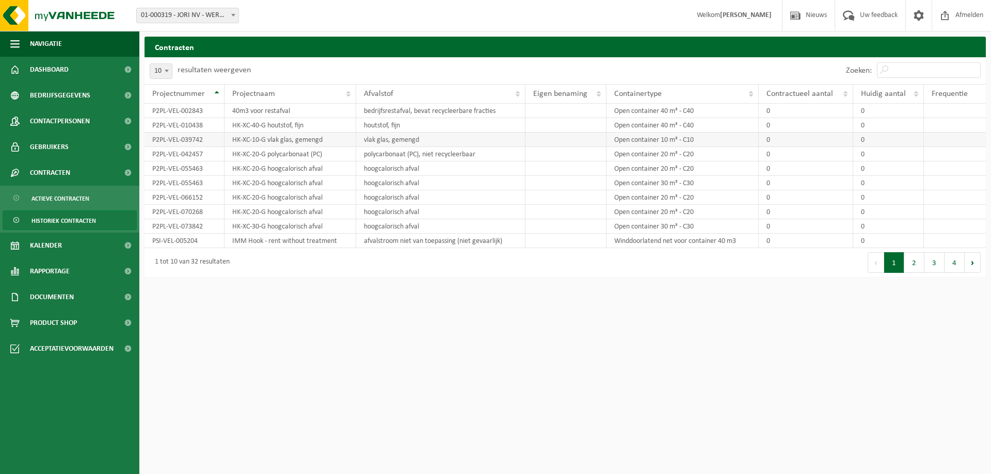
click at [390, 143] on td "vlak glas, gemengd" at bounding box center [440, 140] width 169 height 14
